Goal: Transaction & Acquisition: Purchase product/service

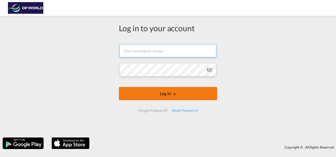
type input "[PERSON_NAME][EMAIL_ADDRESS][PERSON_NAME][DOMAIN_NAME]"
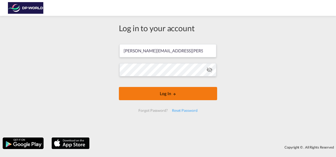
click at [166, 94] on button "Log In" at bounding box center [168, 93] width 98 height 13
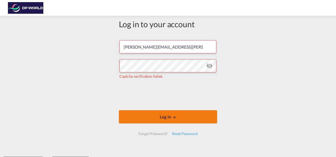
click at [165, 117] on button "Log In" at bounding box center [168, 116] width 98 height 13
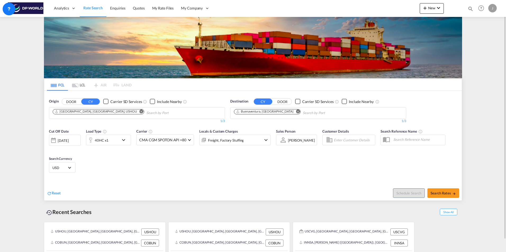
click at [139, 112] on md-icon "Remove" at bounding box center [141, 111] width 4 height 4
click at [296, 111] on md-icon "Remove" at bounding box center [298, 111] width 4 height 4
click at [119, 115] on body "Analytics Dashboard Rate Search Enquiries Quotes My Rate Files My Company" at bounding box center [253, 126] width 506 height 252
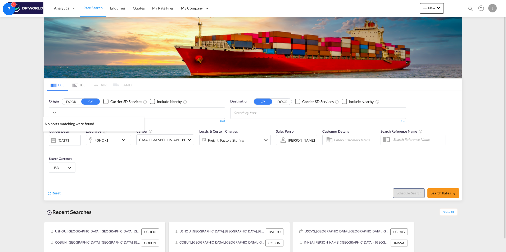
type input "a"
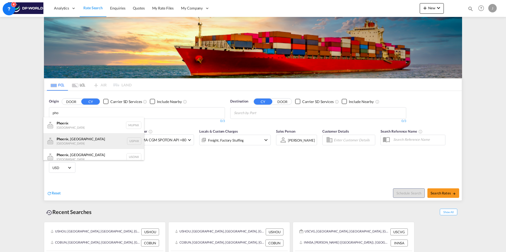
type input "pho"
click at [70, 140] on div "Pho enix, AZ United States USPHX" at bounding box center [93, 141] width 101 height 16
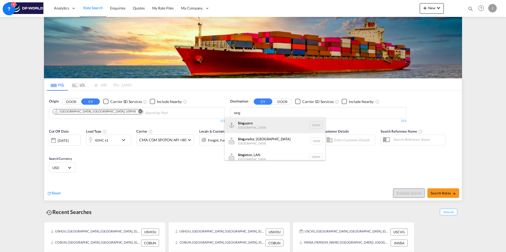
type input "sing"
click at [250, 127] on div "Sing apore Singapore SGSIN" at bounding box center [275, 125] width 101 height 16
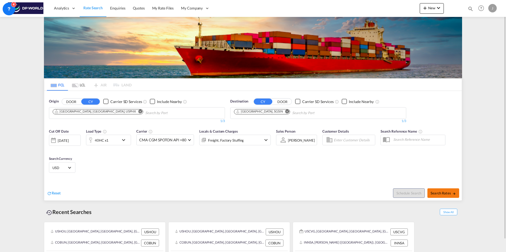
click at [336, 157] on span "Search Rates" at bounding box center [442, 193] width 25 height 4
type input "USPHX to SGSIN / 2 Sep 2025"
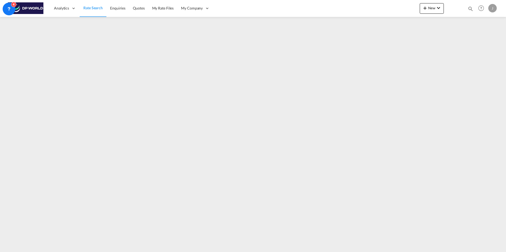
click at [91, 8] on span "Rate Search" at bounding box center [92, 8] width 19 height 4
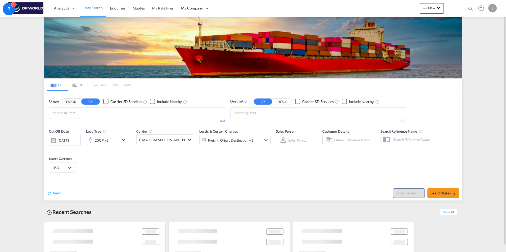
click at [116, 141] on div "20GP x1" at bounding box center [102, 140] width 33 height 11
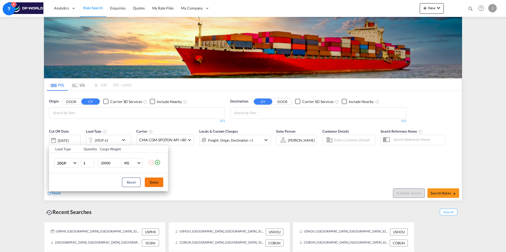
click at [157, 157] on button "Done" at bounding box center [154, 183] width 19 height 10
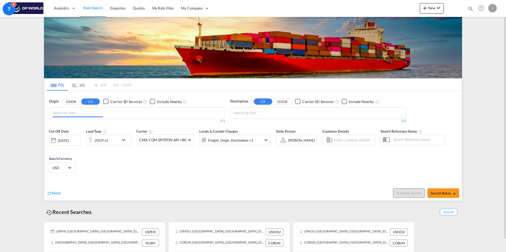
click at [101, 113] on input "Chips input." at bounding box center [78, 113] width 50 height 8
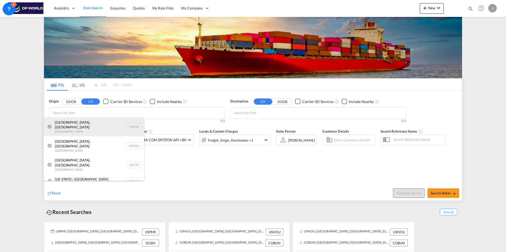
click at [82, 125] on div "Phoenix, AZ United States USPHX" at bounding box center [93, 126] width 101 height 19
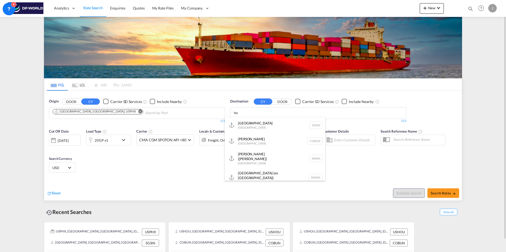
type input "h"
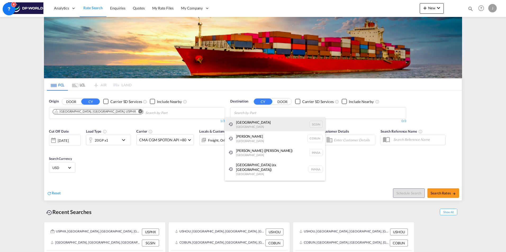
click at [261, 125] on div "Singapore Singapore SGSIN" at bounding box center [275, 124] width 101 height 14
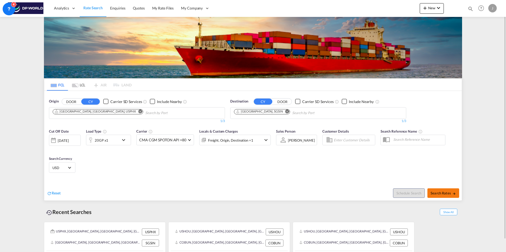
click at [336, 157] on span "Search Rates" at bounding box center [442, 193] width 25 height 4
type input "USPHX to SGSIN / 2 Sep 2025"
